Goal: Transaction & Acquisition: Download file/media

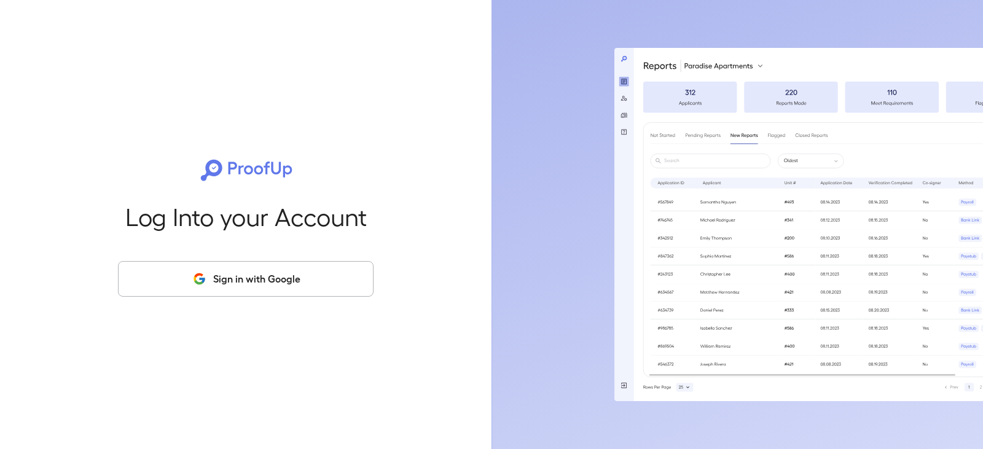
click at [299, 287] on button "Sign in with Google" at bounding box center [246, 279] width 256 height 36
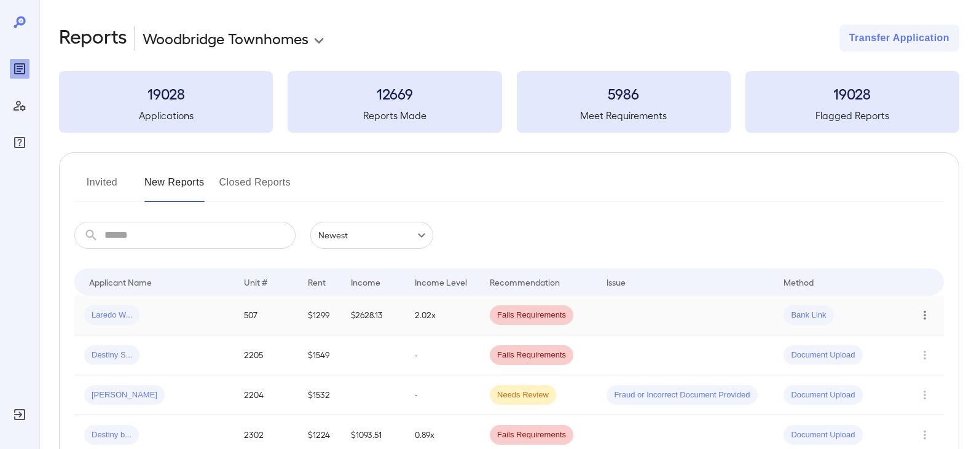
click at [931, 310] on icon "Row Actions" at bounding box center [925, 315] width 14 height 15
click at [95, 314] on div at bounding box center [487, 224] width 974 height 449
click at [624, 312] on td at bounding box center [685, 316] width 177 height 40
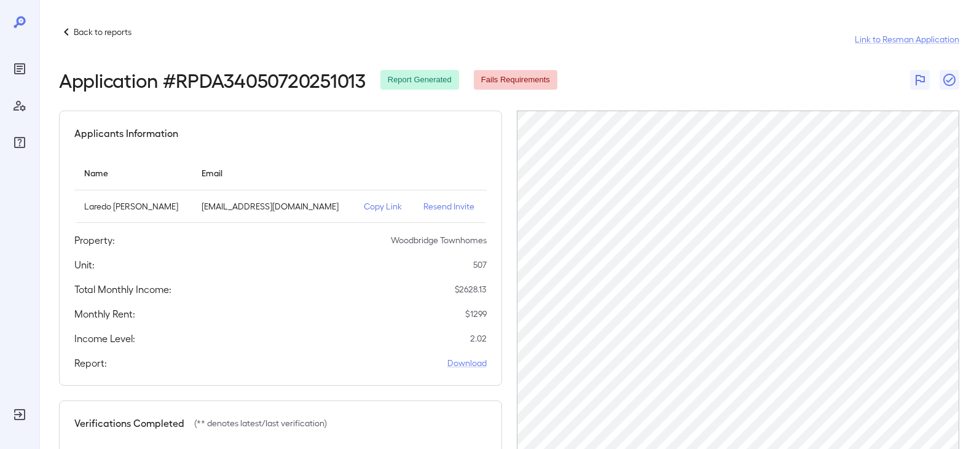
click at [459, 60] on header "Back to reports Link to Resman Application Application # RPDA34050720251013 Rep…" at bounding box center [509, 58] width 900 height 66
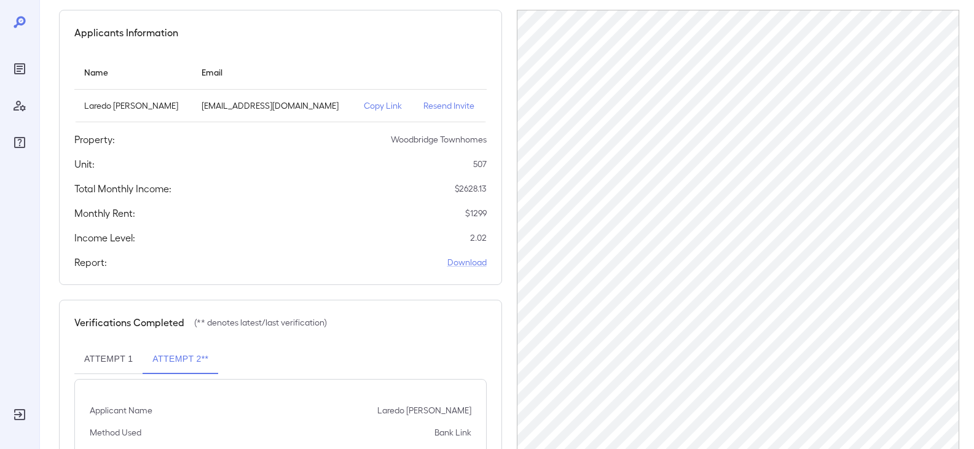
scroll to position [123, 0]
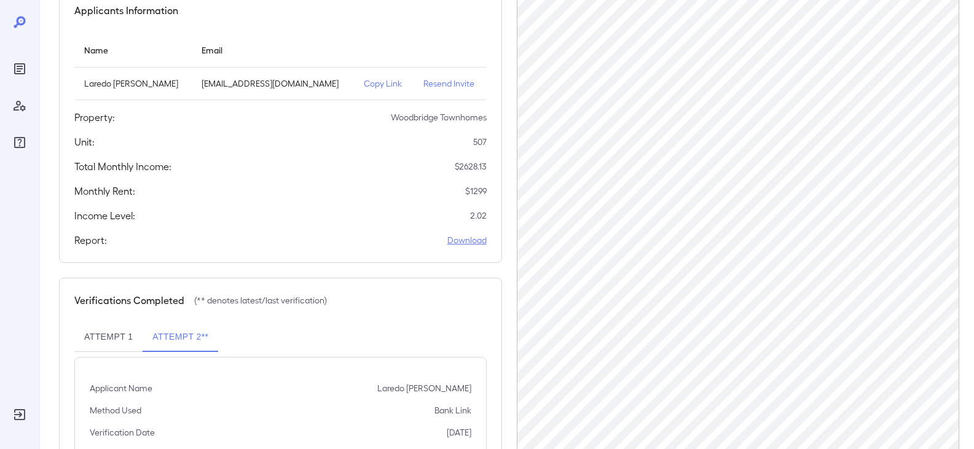
click at [468, 239] on link "Download" at bounding box center [466, 240] width 39 height 12
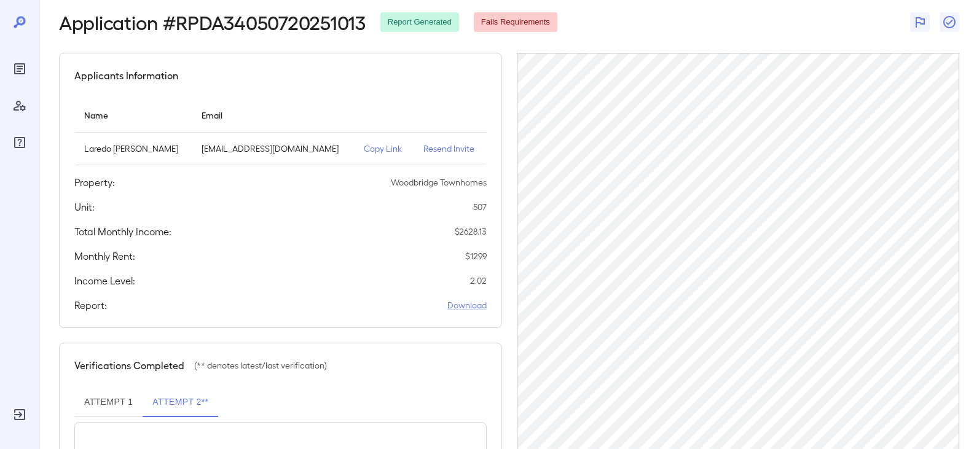
scroll to position [0, 0]
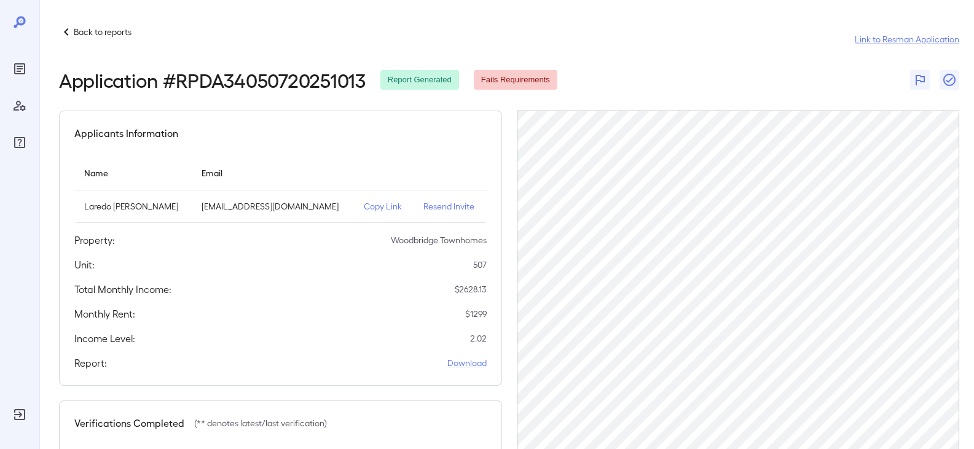
click at [364, 207] on p "Copy Link" at bounding box center [384, 206] width 40 height 12
